Goal: Information Seeking & Learning: Check status

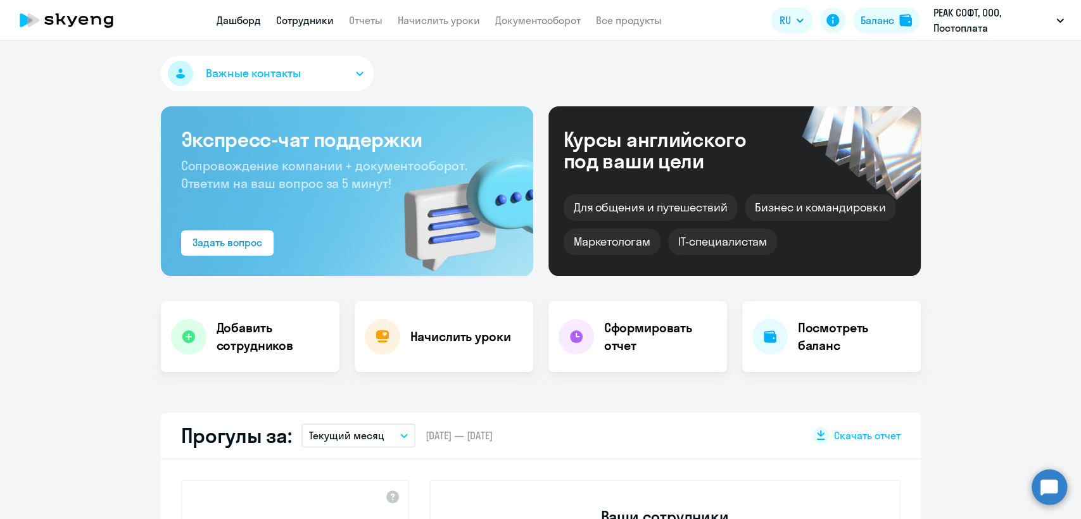
click at [317, 23] on link "Сотрудники" at bounding box center [305, 20] width 58 height 13
select select "30"
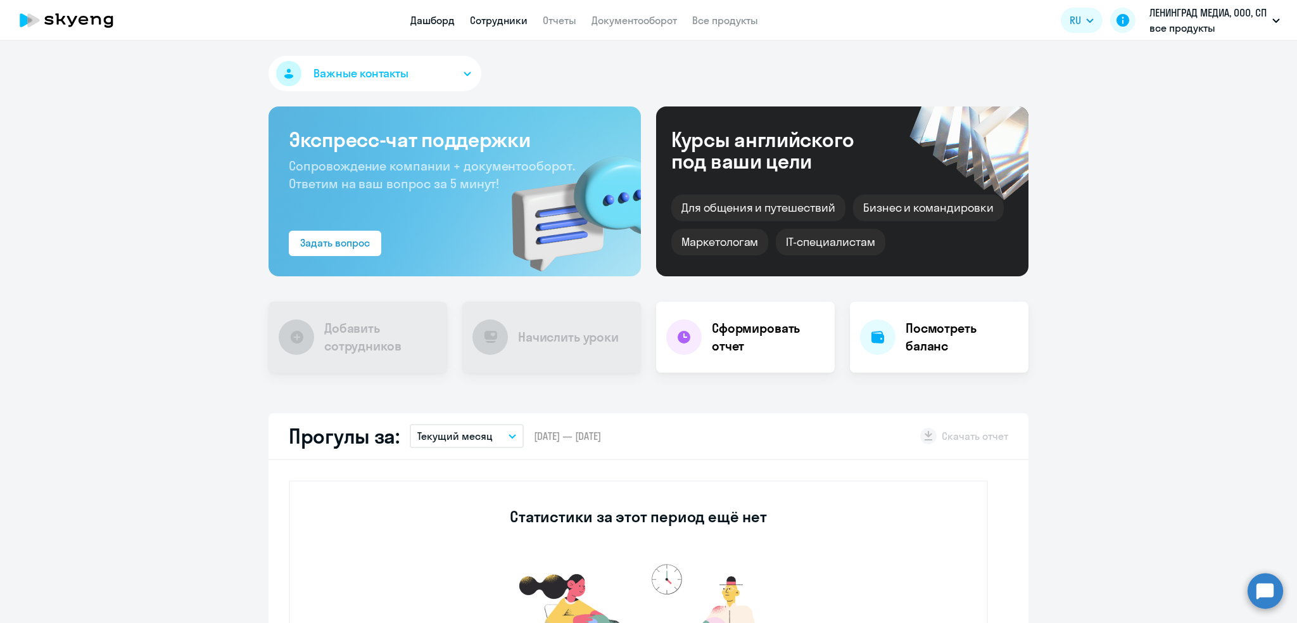
click at [493, 14] on link "Сотрудники" at bounding box center [499, 20] width 58 height 13
select select "30"
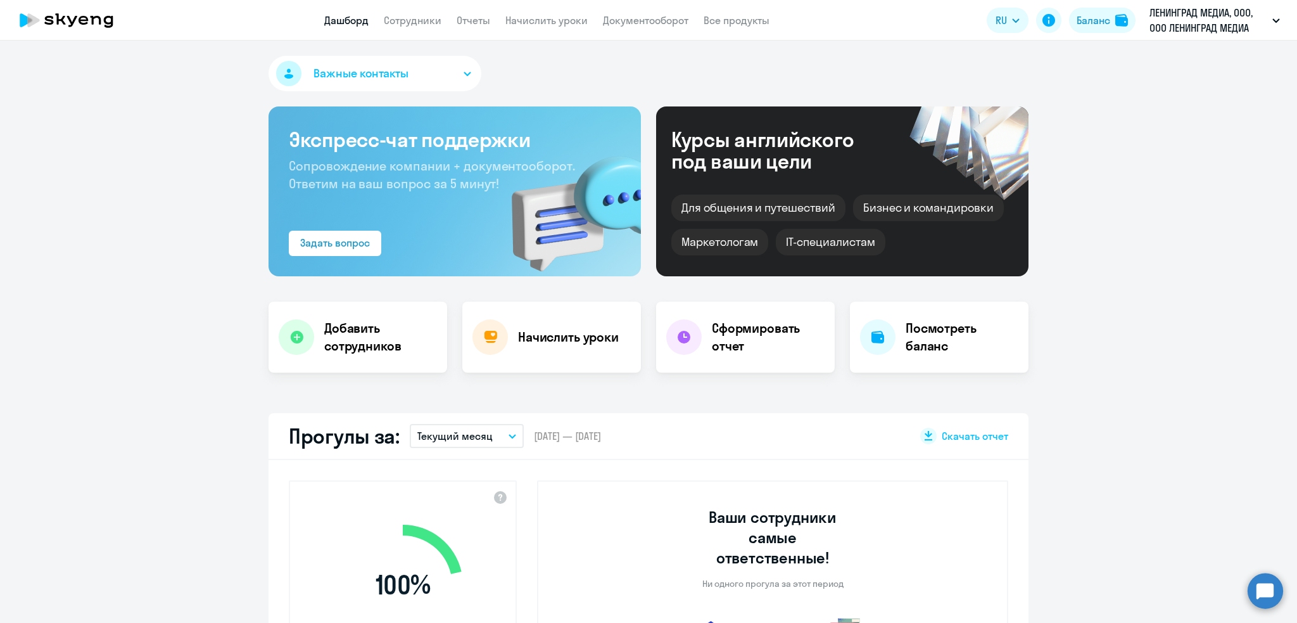
click at [398, 27] on app-menu-item-link "Сотрудники" at bounding box center [413, 21] width 58 height 16
click at [401, 18] on link "Сотрудники" at bounding box center [413, 20] width 58 height 13
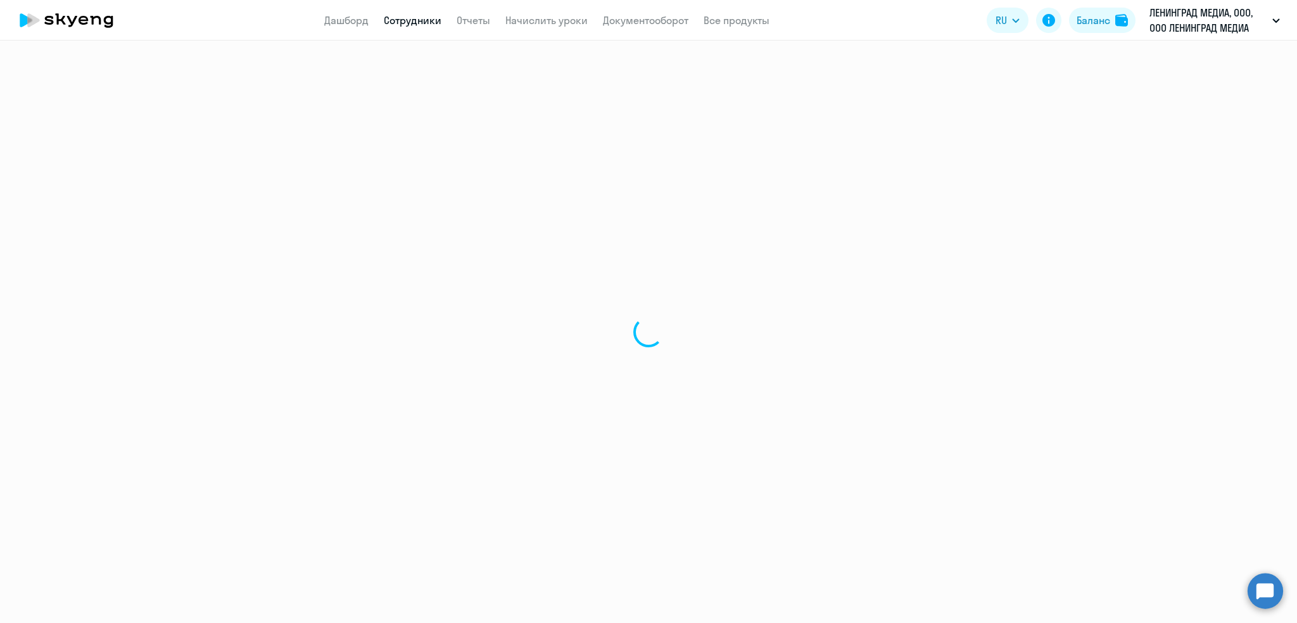
select select "30"
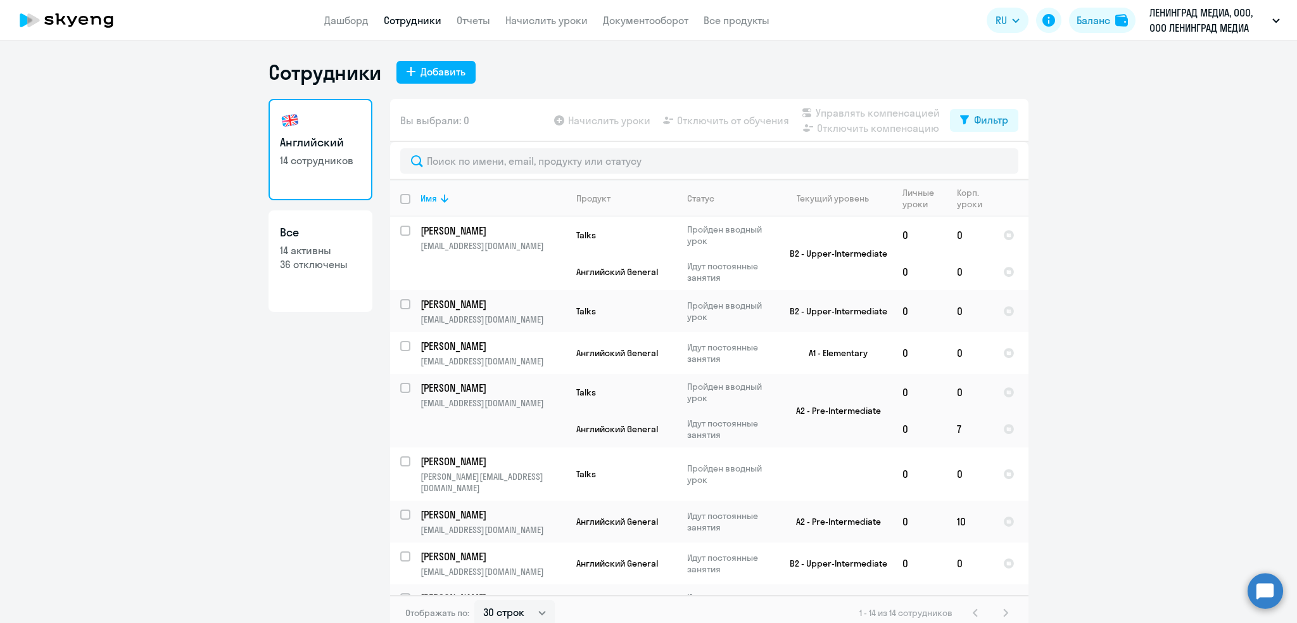
click at [345, 267] on p "36 отключены" at bounding box center [320, 264] width 81 height 14
select select "30"
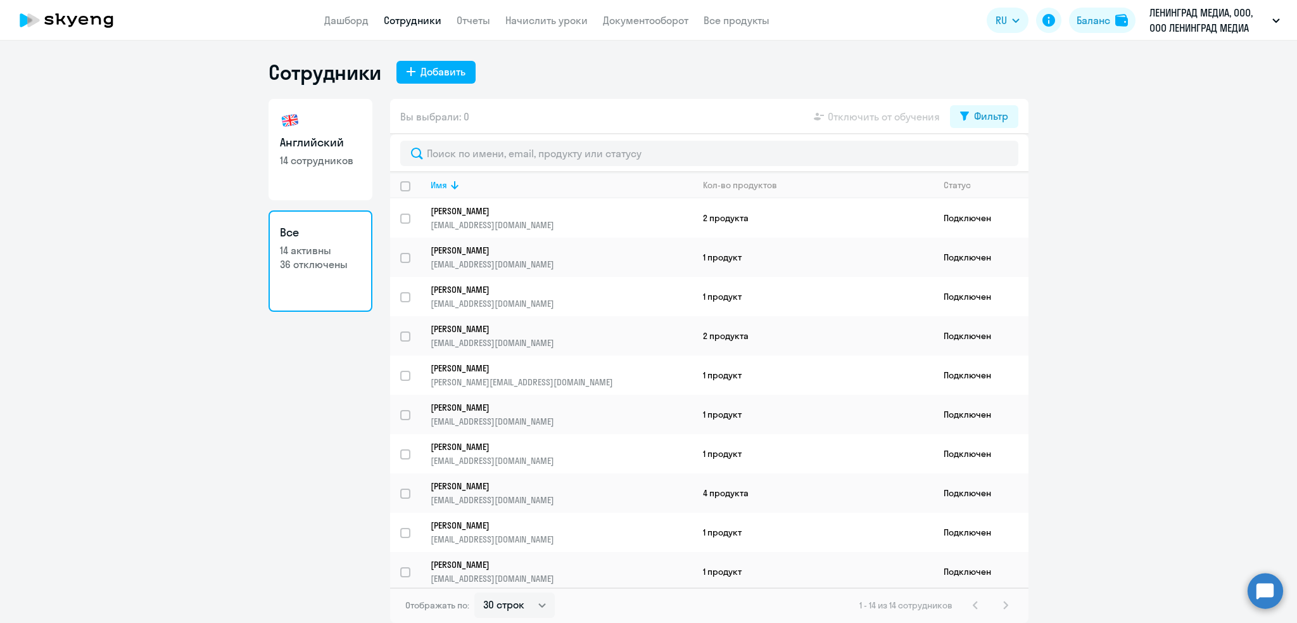
click at [340, 163] on p "14 сотрудников" at bounding box center [320, 160] width 81 height 14
select select "30"
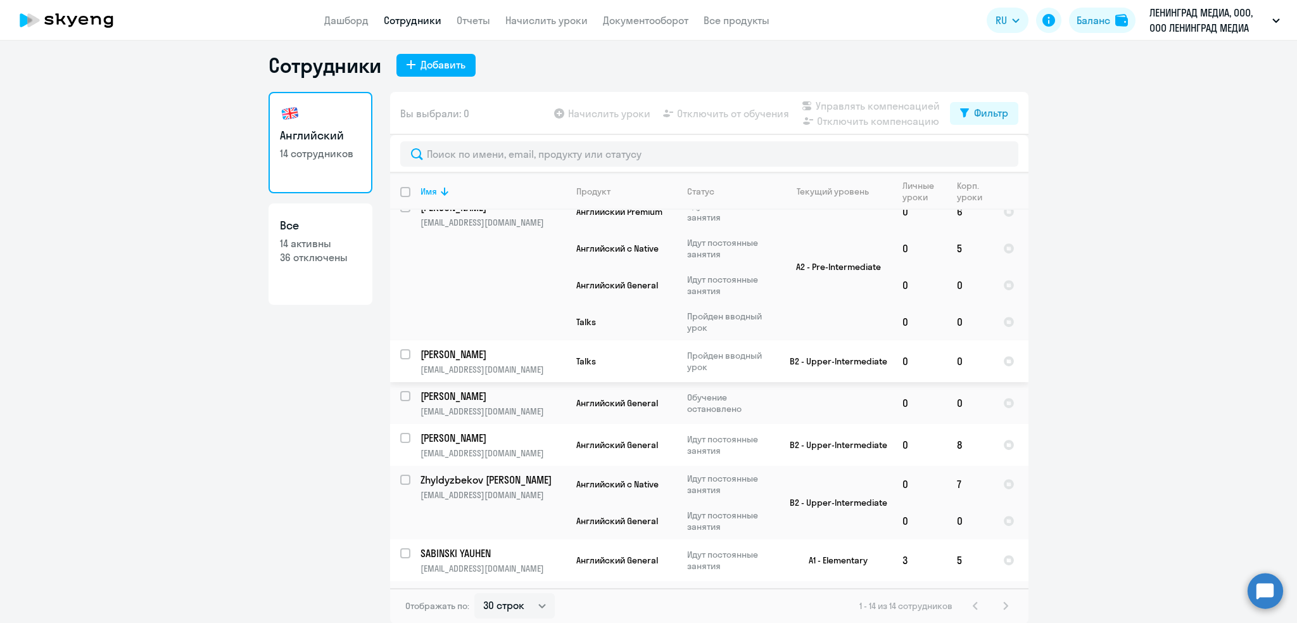
scroll to position [389, 0]
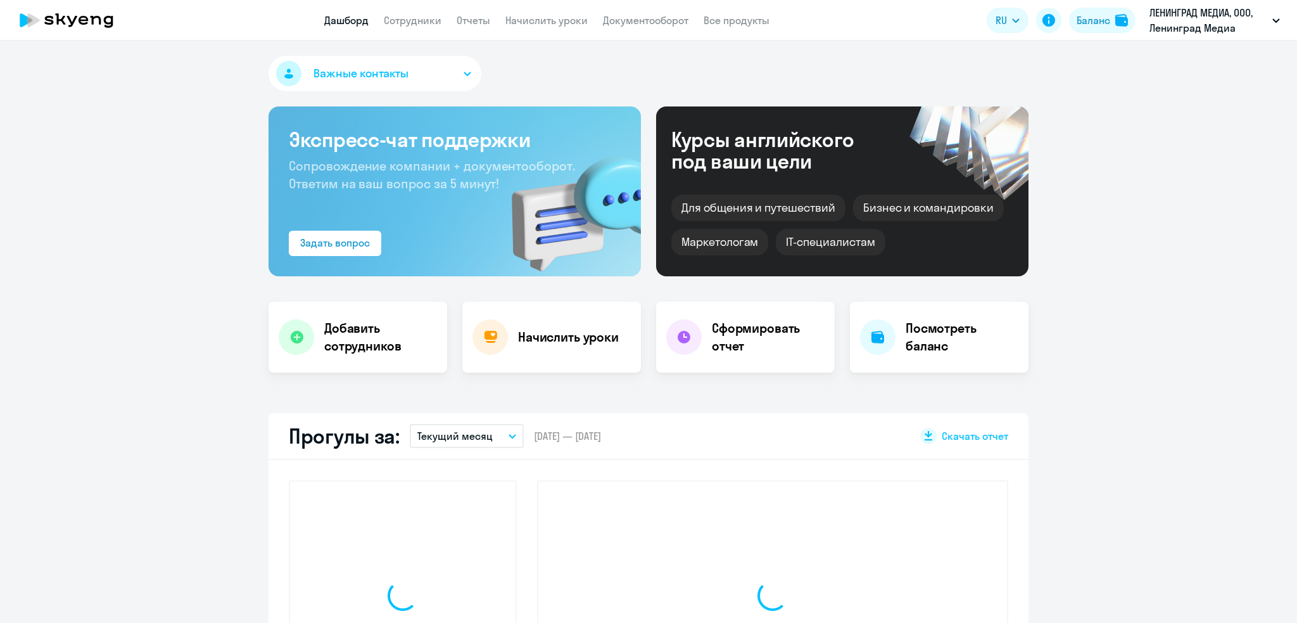
select select "30"
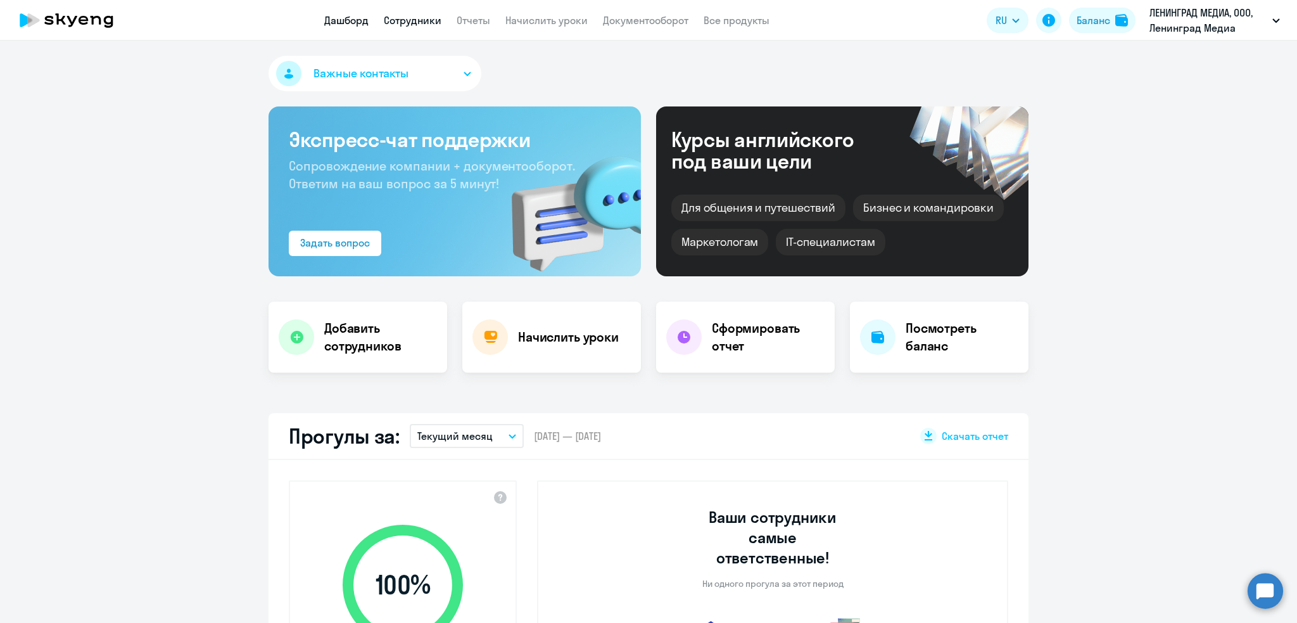
click at [426, 15] on link "Сотрудники" at bounding box center [413, 20] width 58 height 13
select select "30"
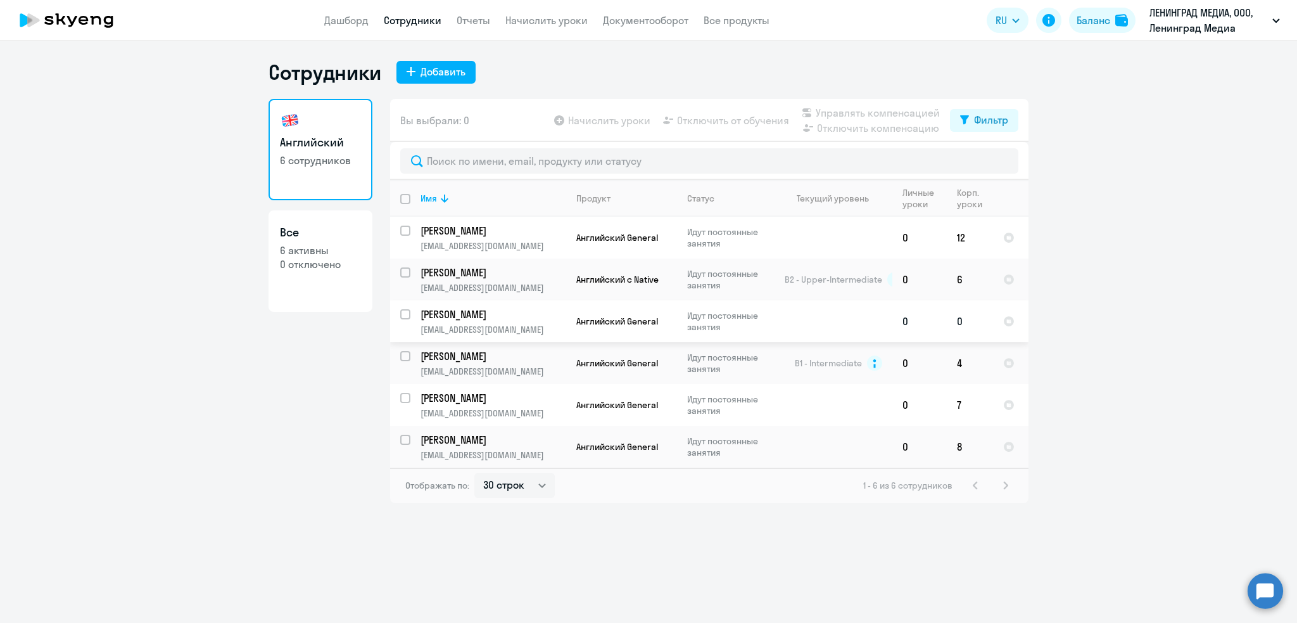
click at [836, 320] on td at bounding box center [834, 321] width 118 height 42
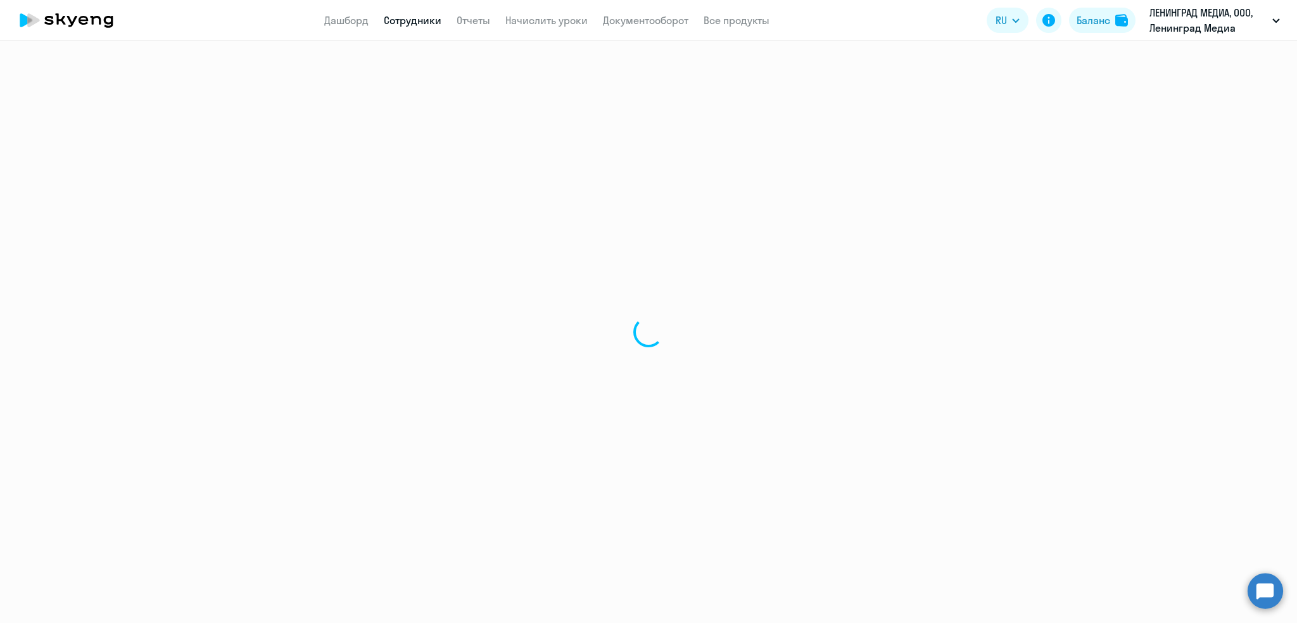
select select "english"
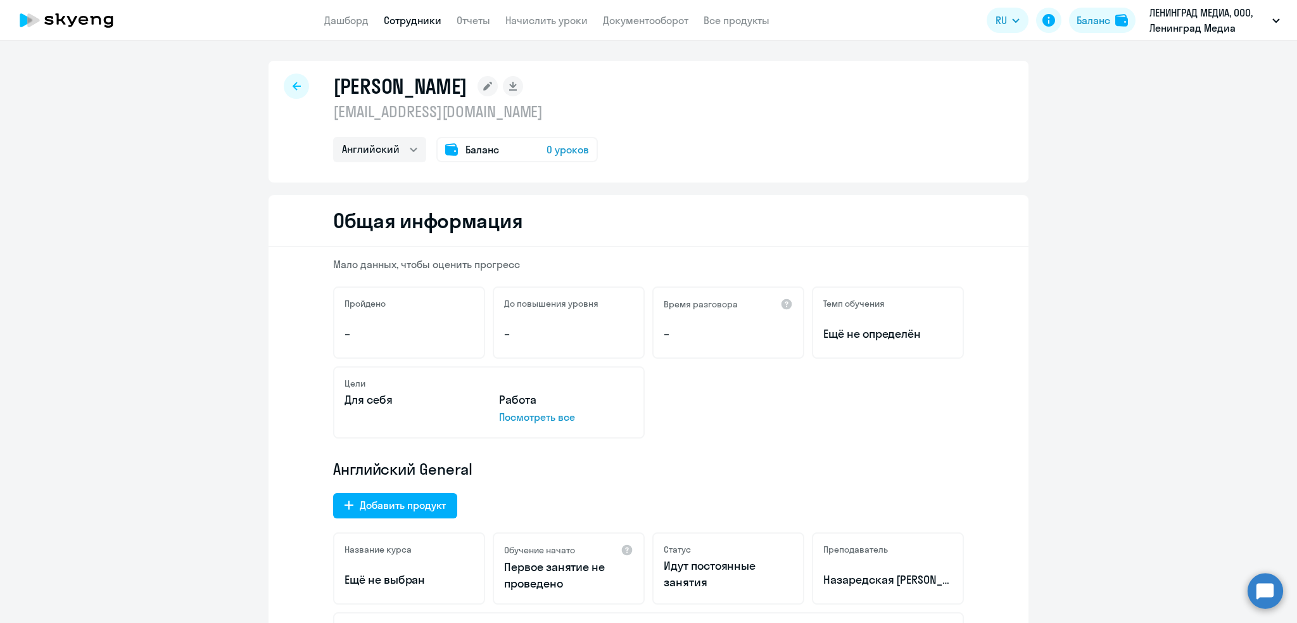
click at [428, 110] on p "mmaschenko323@gmail.com" at bounding box center [465, 111] width 265 height 20
copy p "mmaschenko323@gmail.com"
click at [364, 14] on link "Дашборд" at bounding box center [346, 20] width 44 height 13
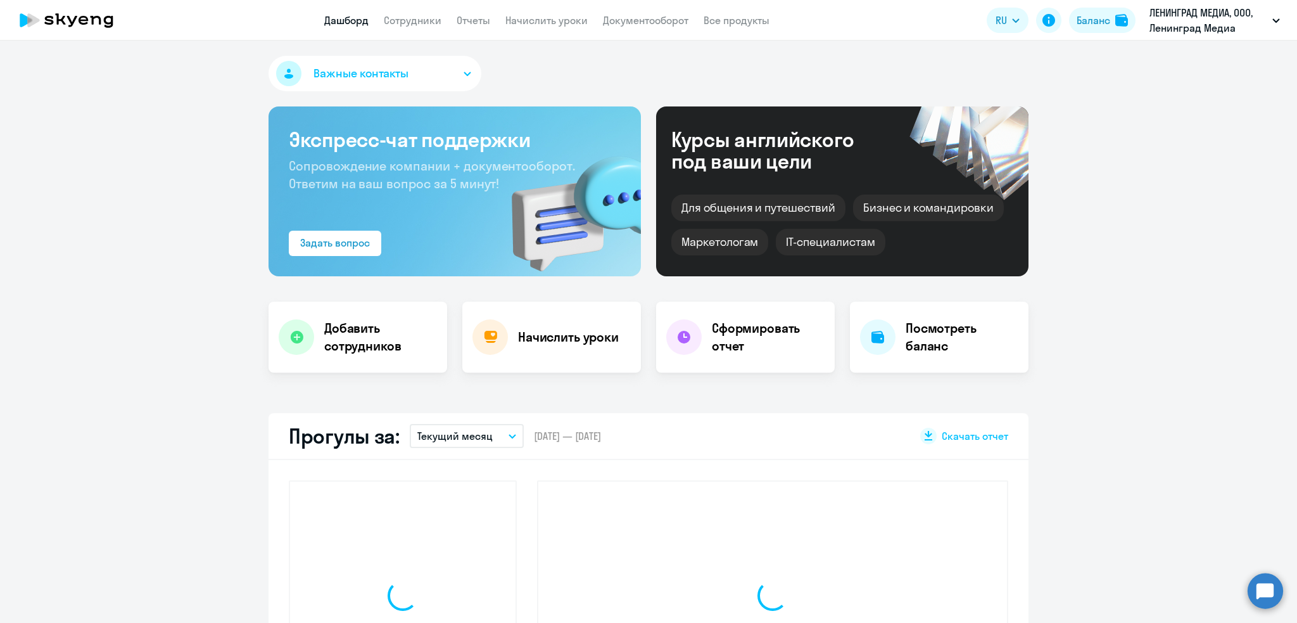
select select "30"
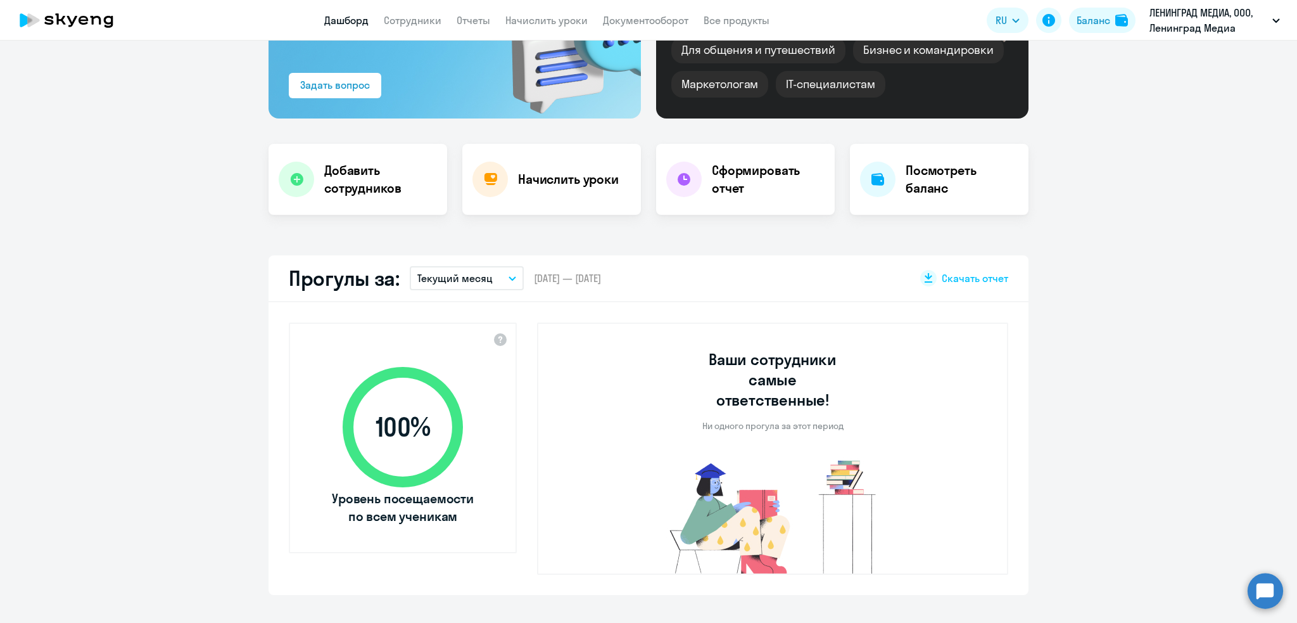
scroll to position [168, 0]
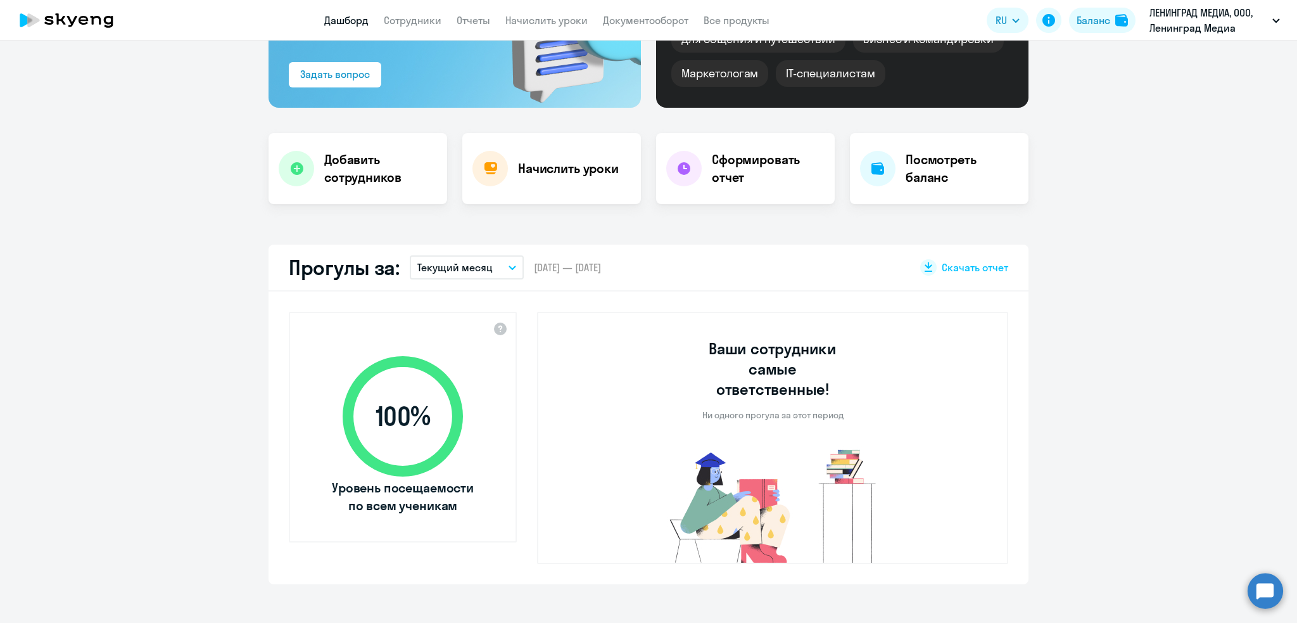
click at [459, 274] on button "Текущий месяц" at bounding box center [467, 267] width 114 height 24
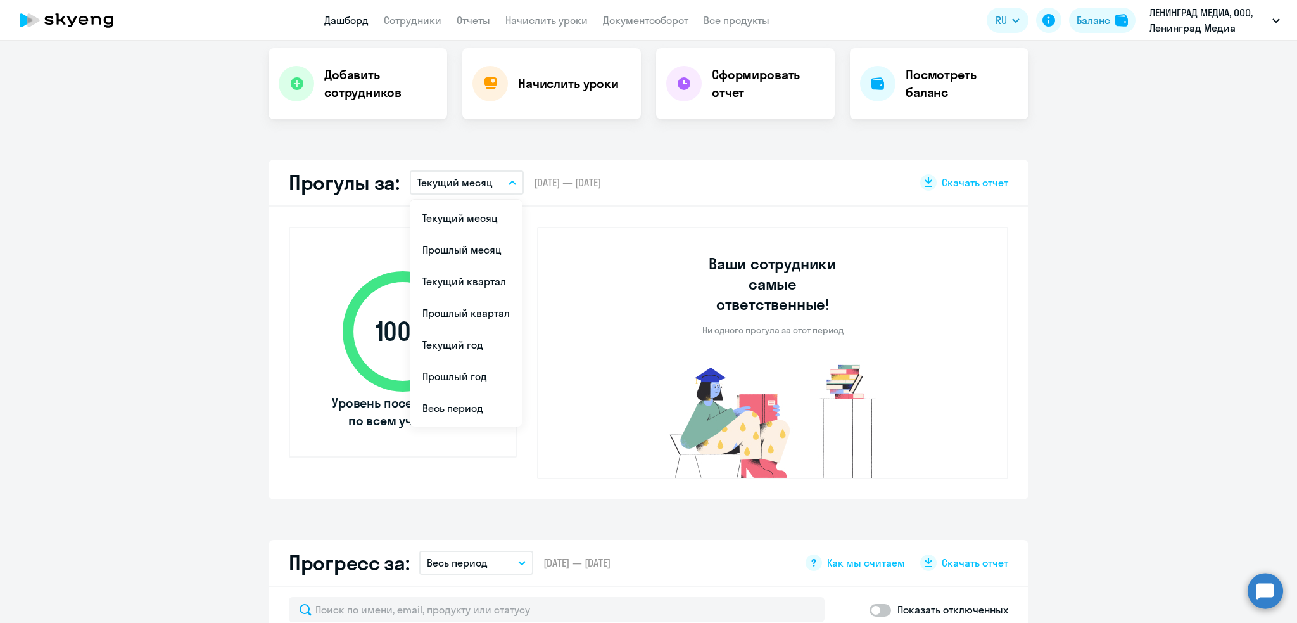
click at [1054, 345] on app-truancy-attendance-dashboard "Прогулы за: Текущий месяц Текущий месяц Прошлый месяц Текущий квартал Прошлый к…" at bounding box center [648, 329] width 1297 height 339
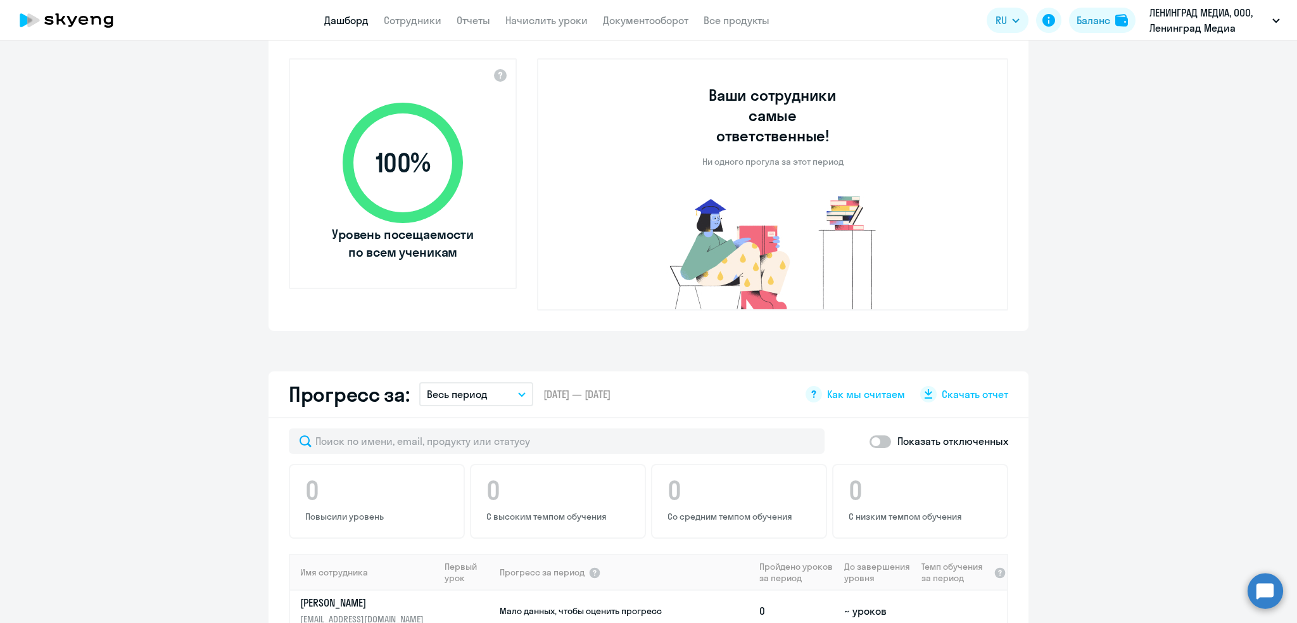
scroll to position [591, 0]
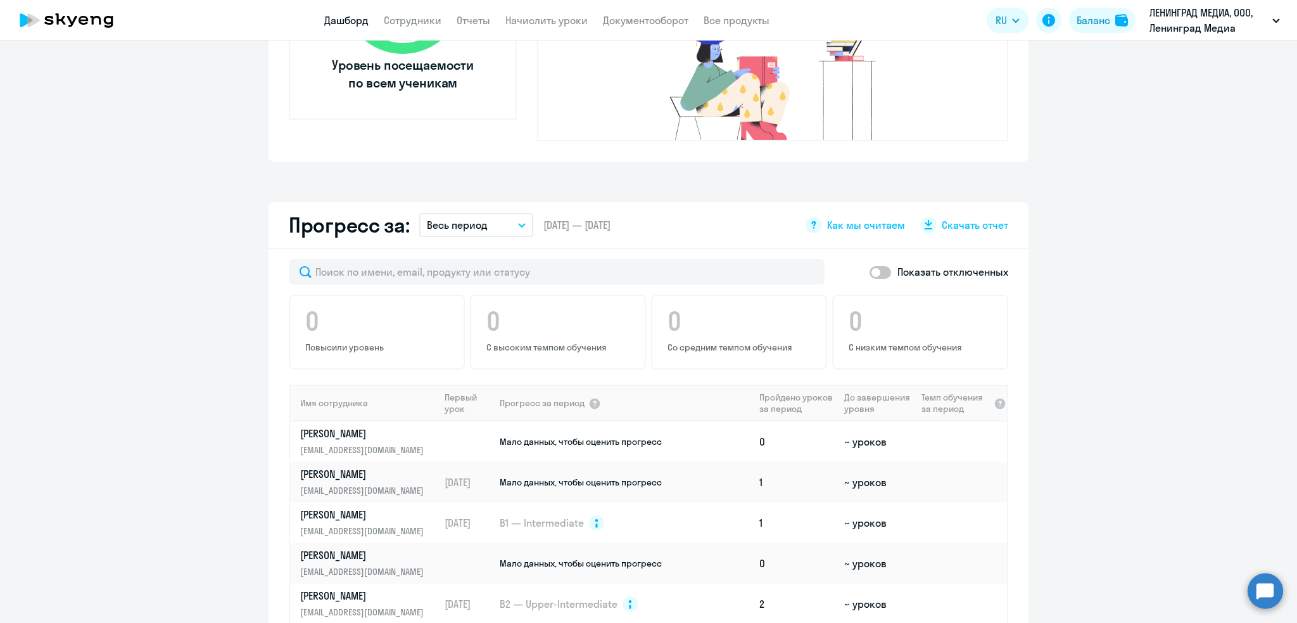
click at [456, 217] on p "Весь период" at bounding box center [457, 224] width 61 height 15
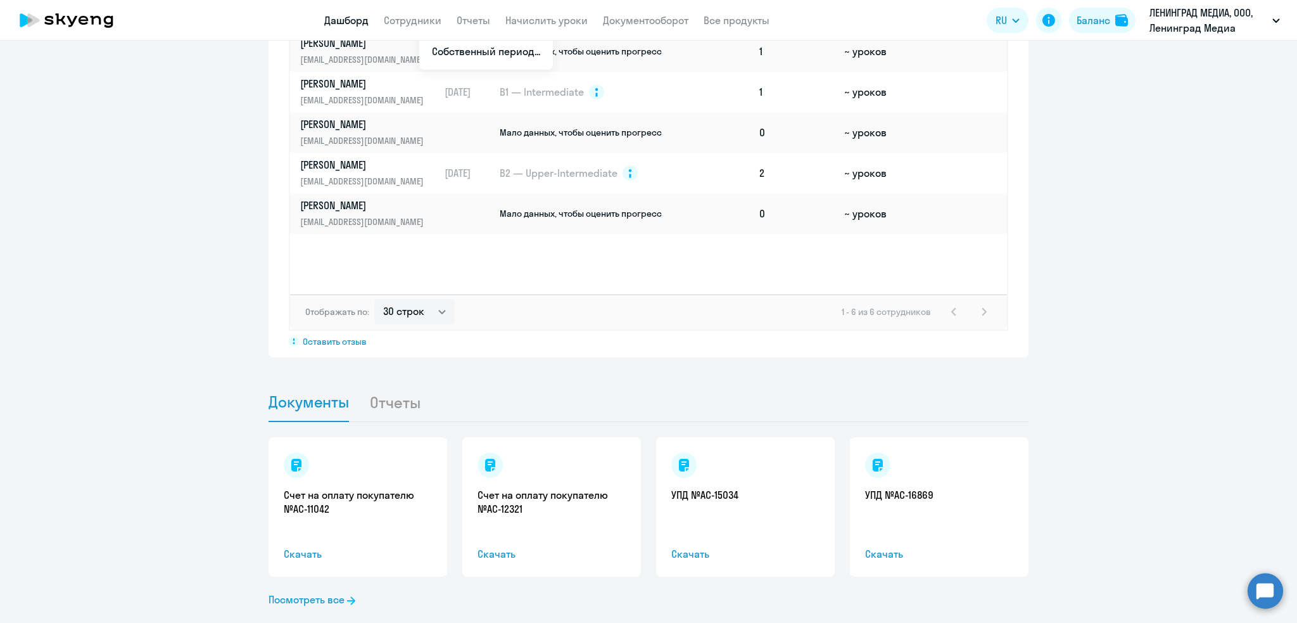
drag, startPoint x: 94, startPoint y: 374, endPoint x: 158, endPoint y: 387, distance: 65.3
click at [96, 383] on app-documents-reports-dashboard "Документы Отчеты Счет на оплату покупателю №AC-11042 Скачать Счет на оплату пок…" at bounding box center [648, 515] width 1297 height 265
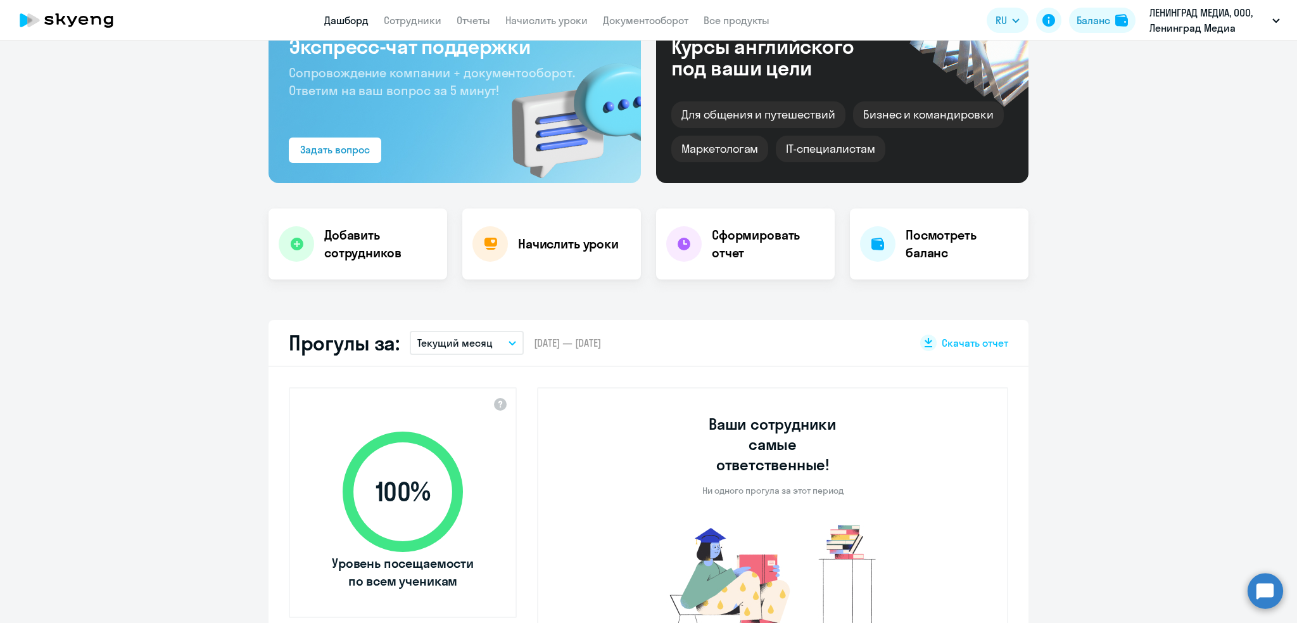
scroll to position [0, 0]
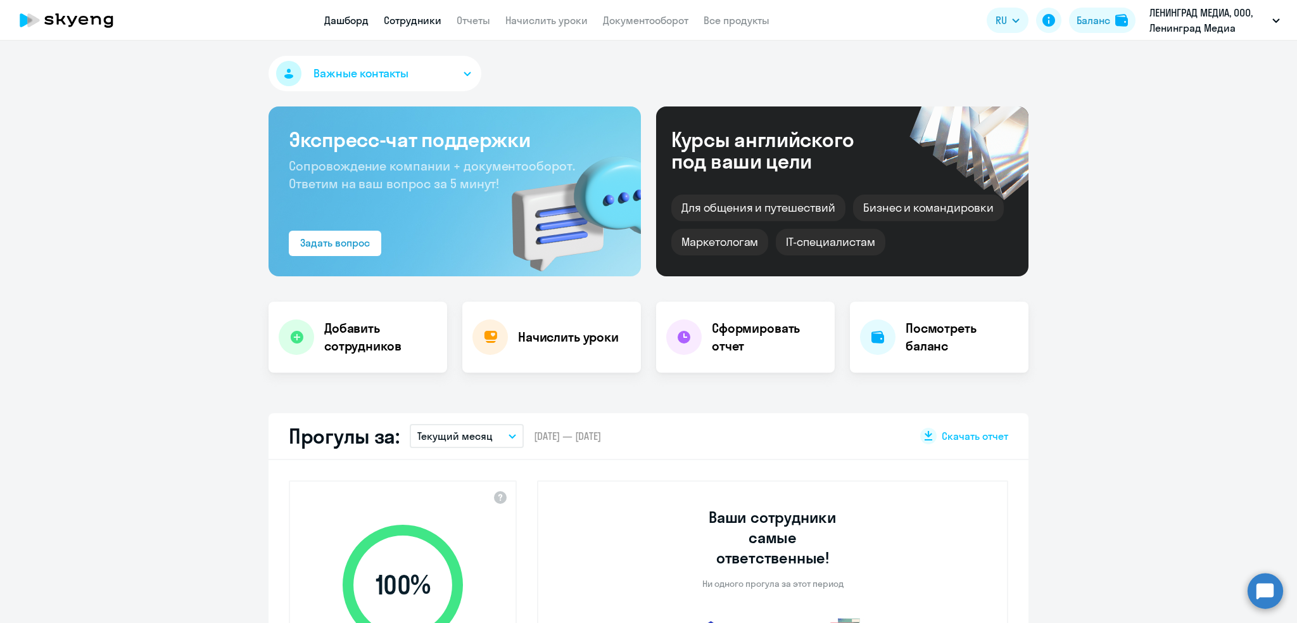
click at [416, 20] on link "Сотрудники" at bounding box center [413, 20] width 58 height 13
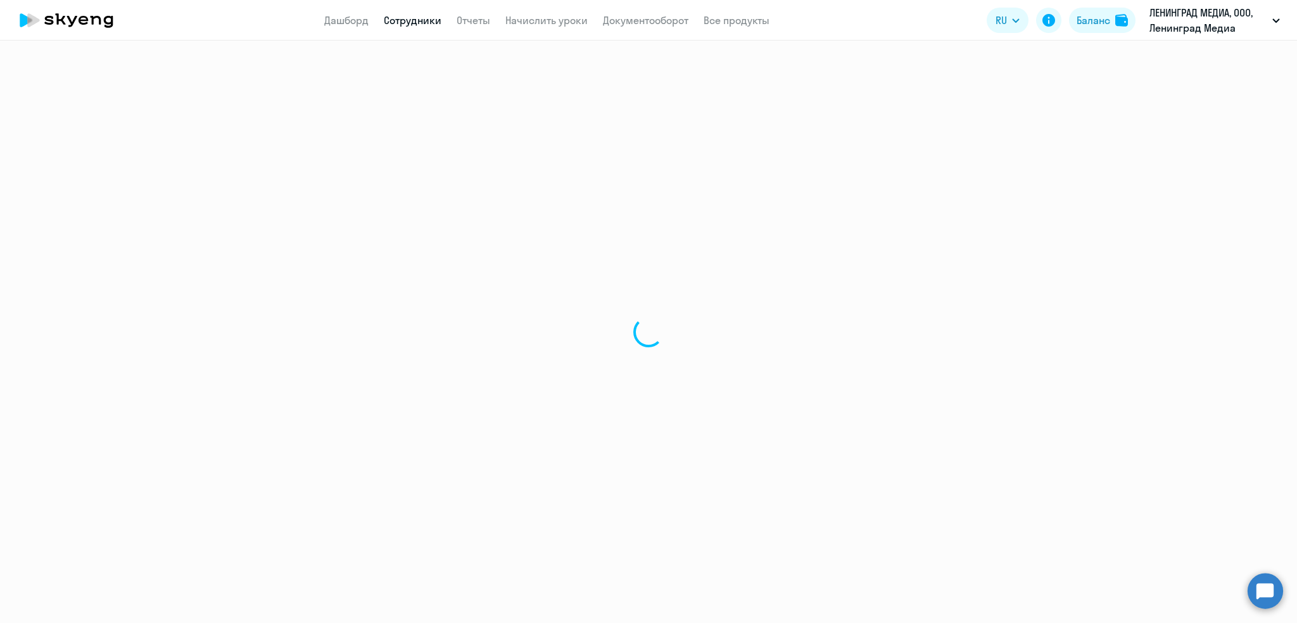
select select "30"
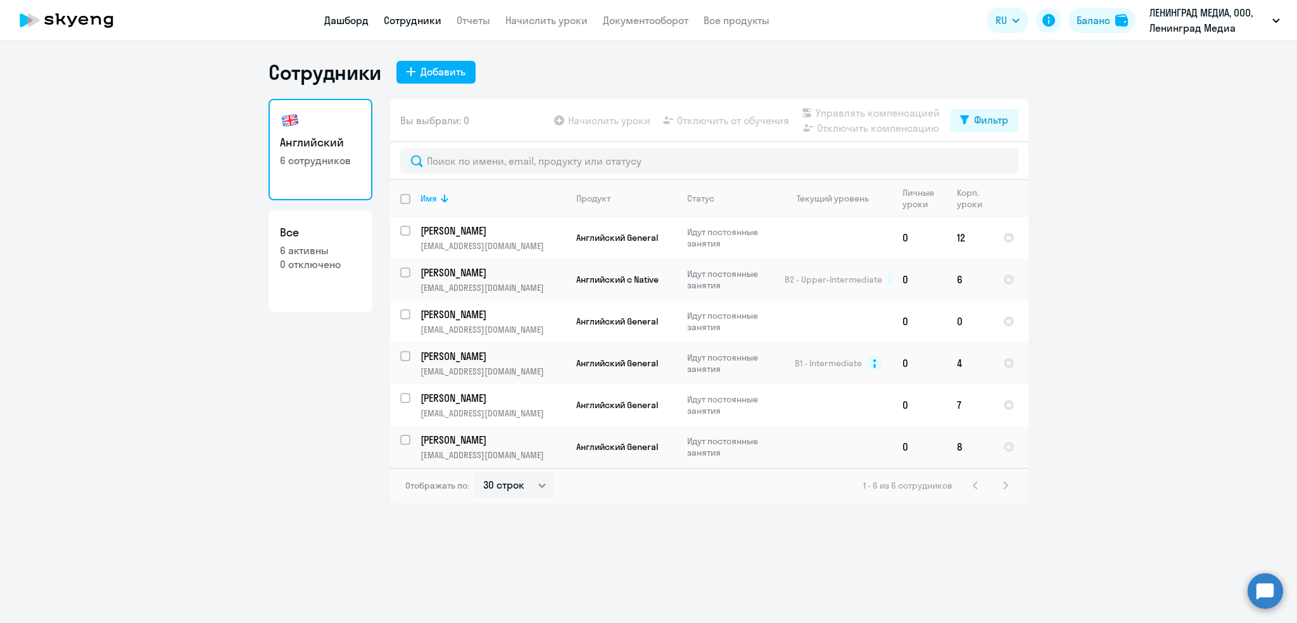
click at [338, 20] on link "Дашборд" at bounding box center [346, 20] width 44 height 13
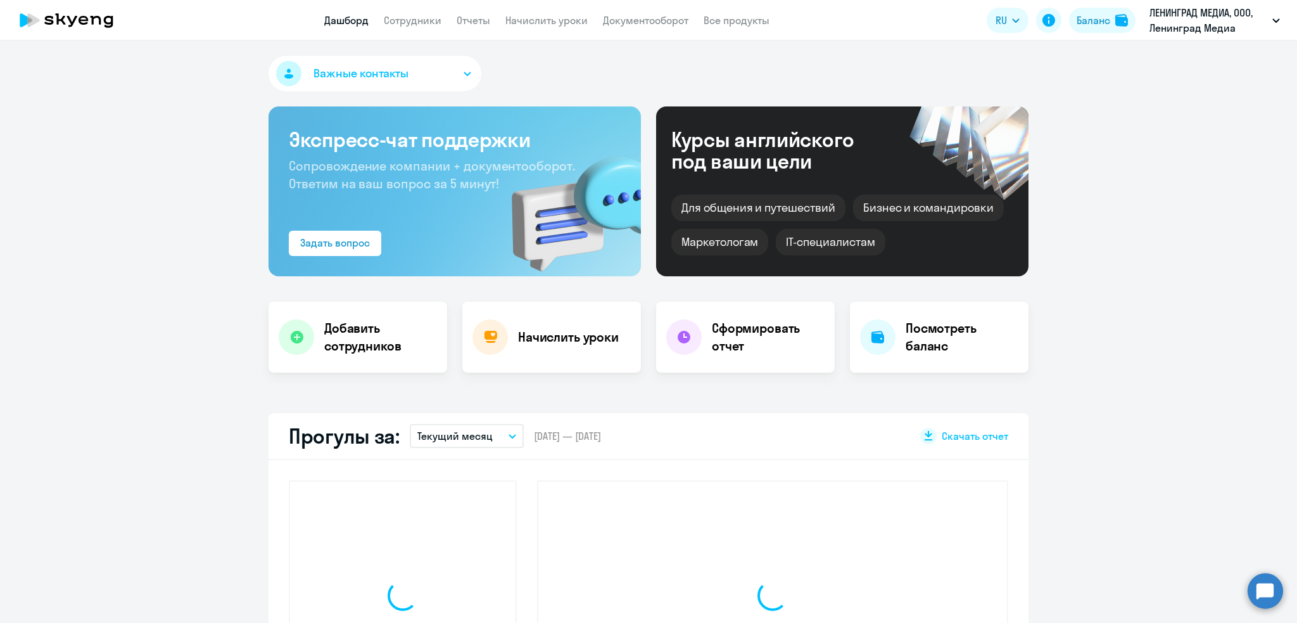
select select "30"
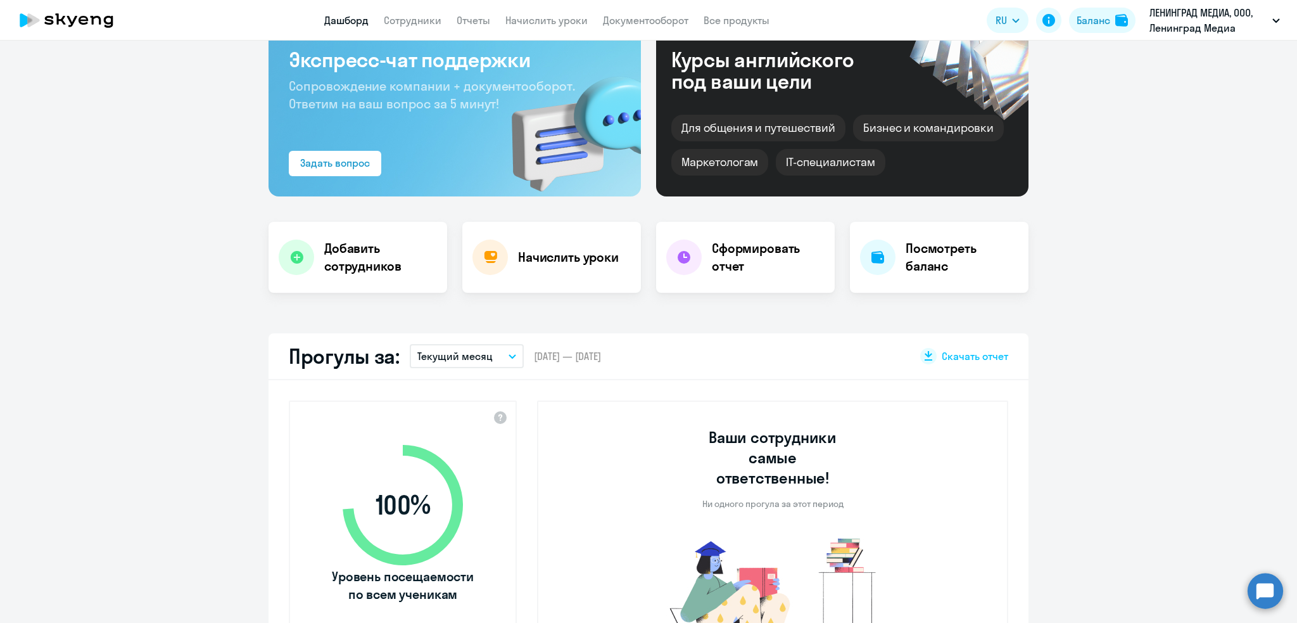
scroll to position [168, 0]
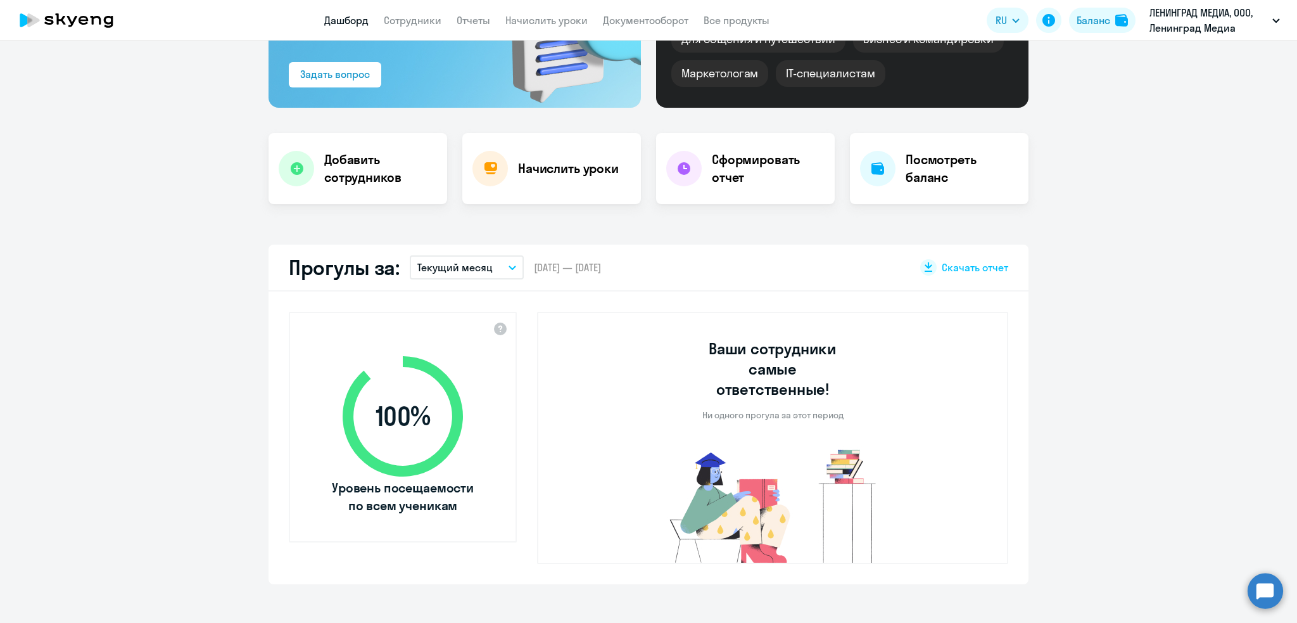
click at [437, 288] on div "Прогулы за: Текущий месяц – 01.10.2025 — 31.10.2025 Скачать отчет" at bounding box center [649, 267] width 760 height 47
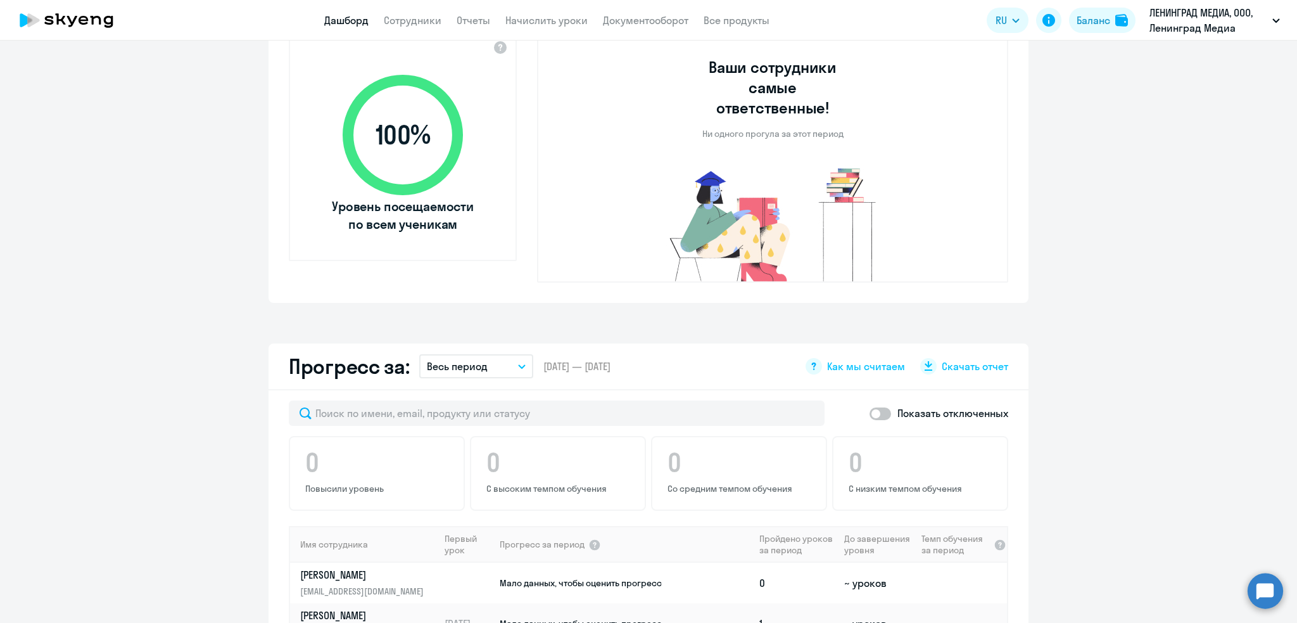
scroll to position [591, 0]
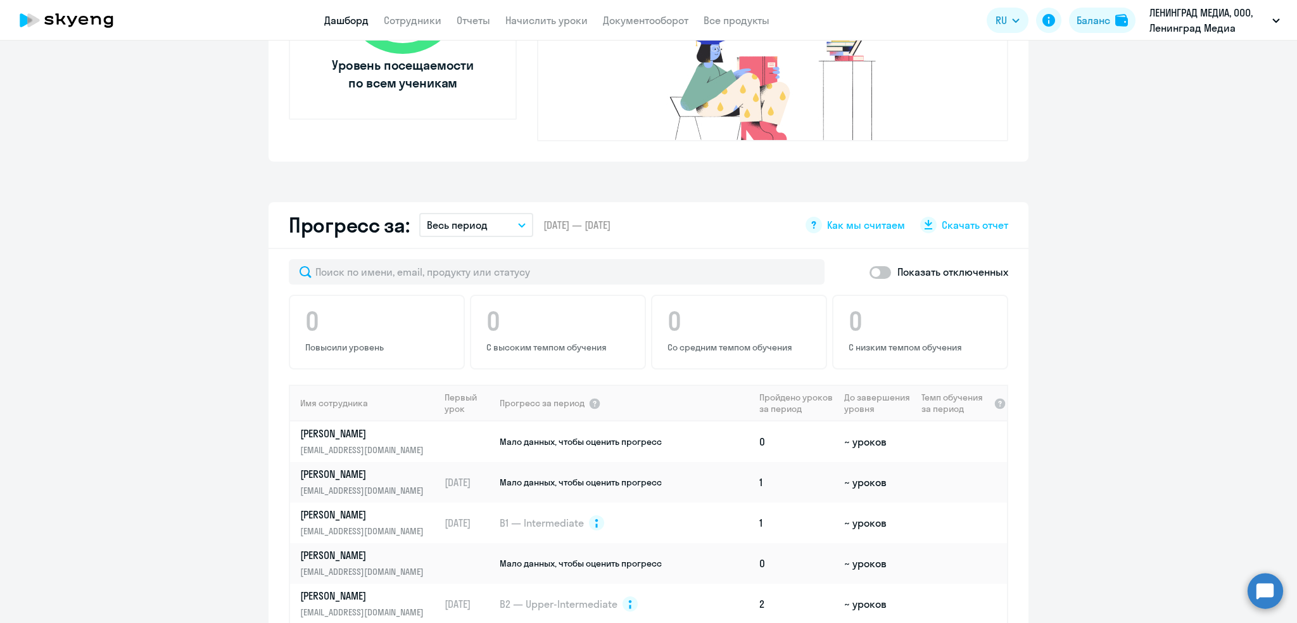
click at [447, 217] on p "Весь период" at bounding box center [457, 224] width 61 height 15
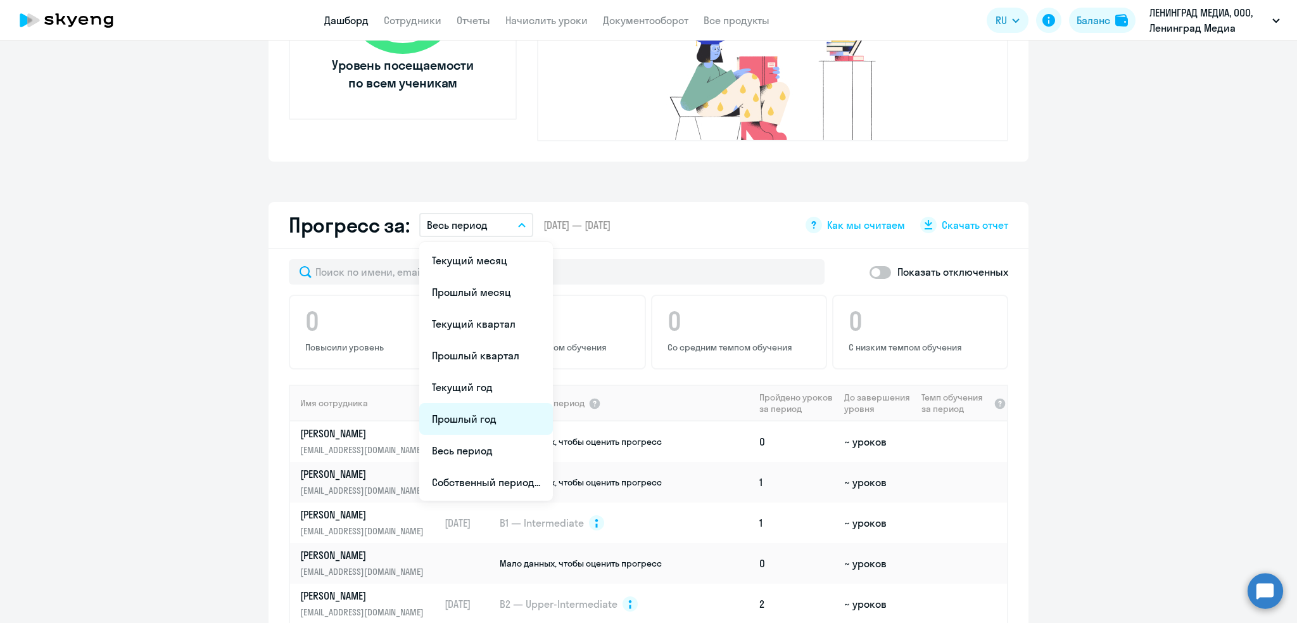
scroll to position [675, 0]
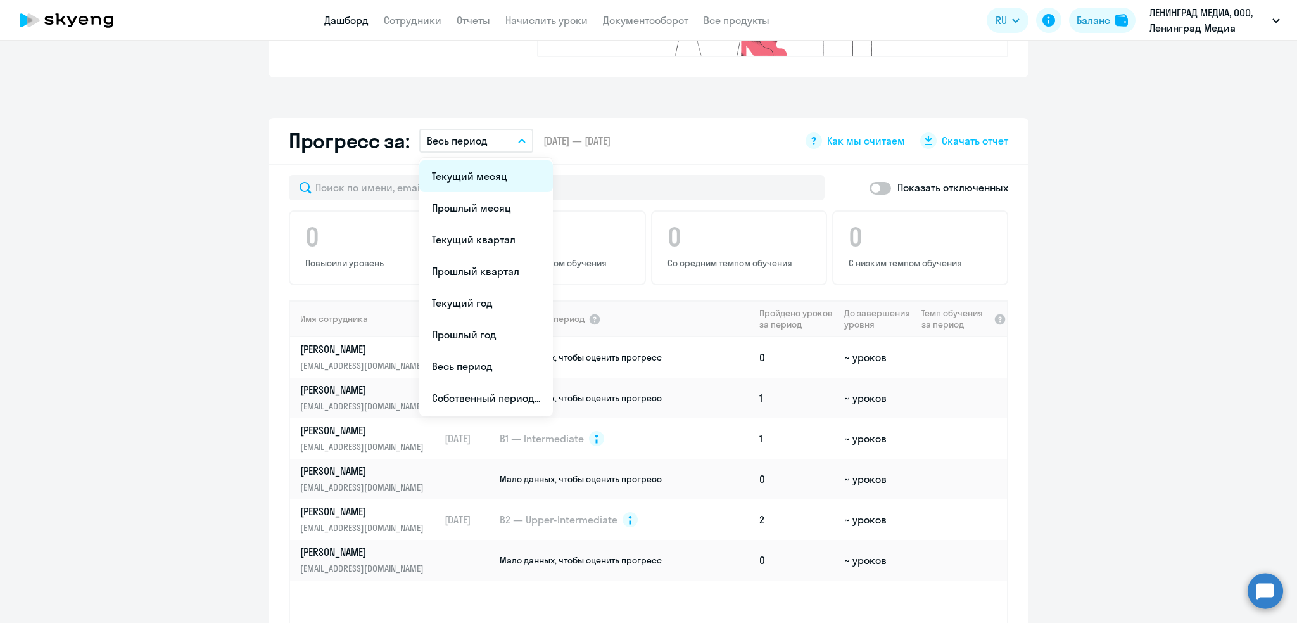
click at [505, 160] on li "Текущий месяц" at bounding box center [486, 176] width 134 height 32
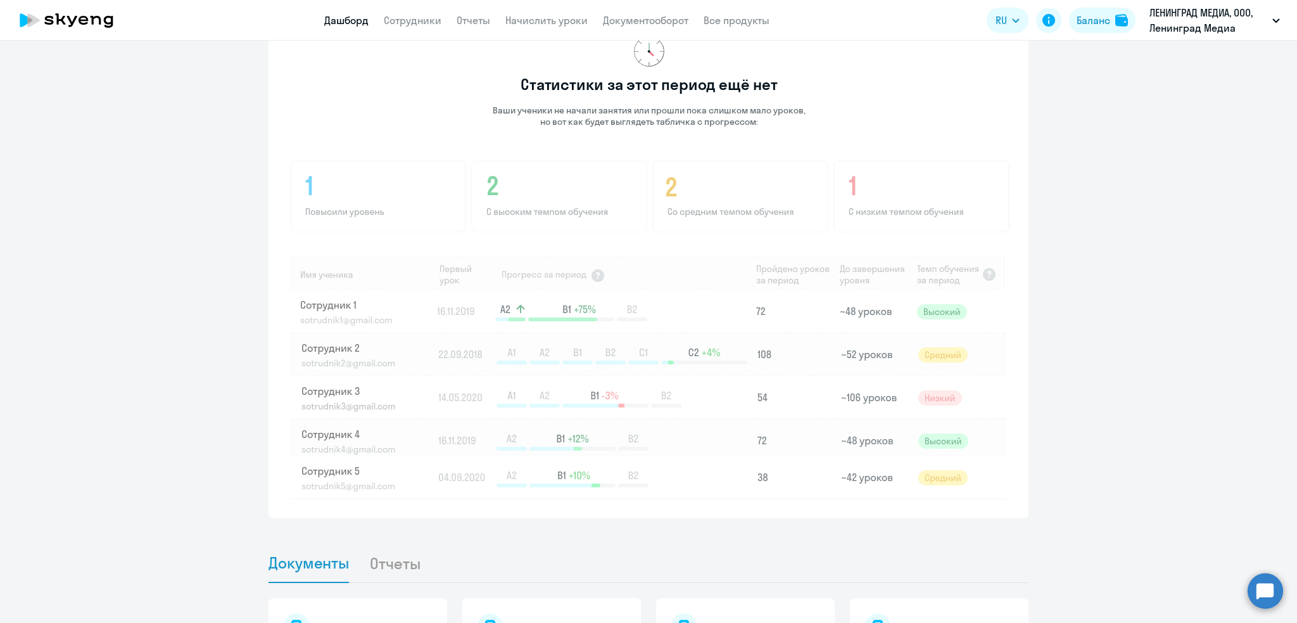
scroll to position [773, 0]
